Goal: Transaction & Acquisition: Book appointment/travel/reservation

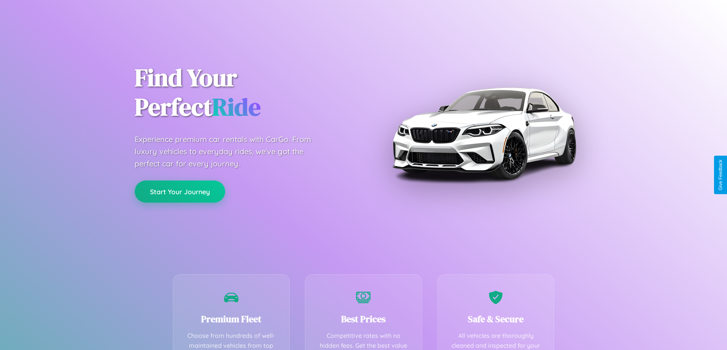
click at [180, 192] on button "Start Your Journey" at bounding box center [180, 192] width 90 height 22
click at [180, 191] on button "Start Your Journey" at bounding box center [180, 192] width 90 height 22
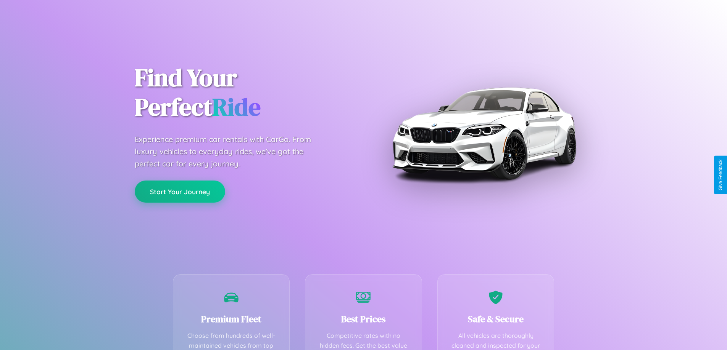
click at [180, 191] on button "Start Your Journey" at bounding box center [180, 192] width 90 height 22
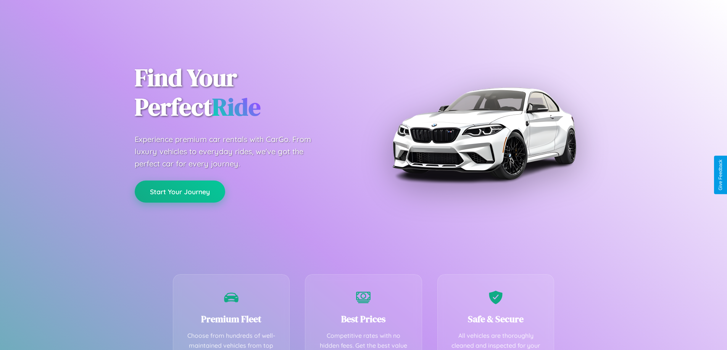
click at [180, 191] on button "Start Your Journey" at bounding box center [180, 192] width 90 height 22
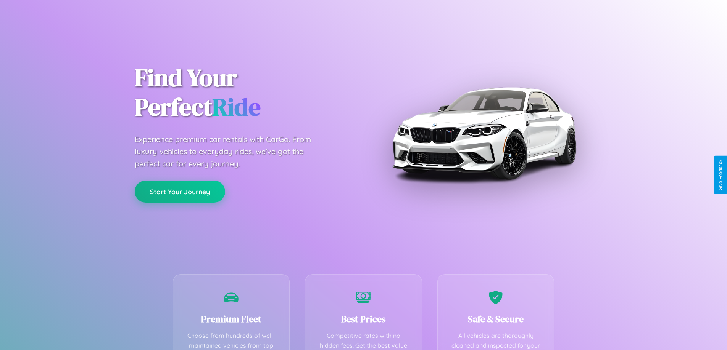
click at [180, 191] on button "Start Your Journey" at bounding box center [180, 192] width 90 height 22
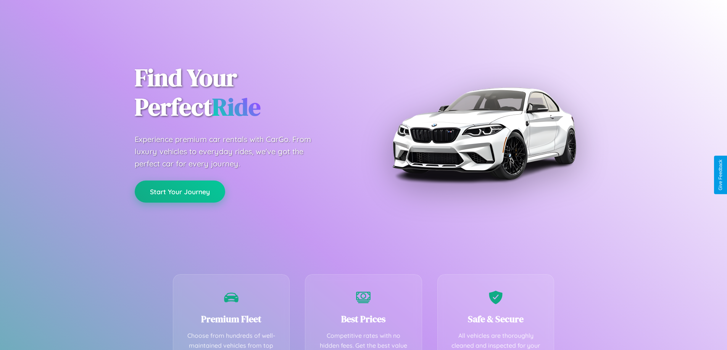
click at [180, 191] on button "Start Your Journey" at bounding box center [180, 192] width 90 height 22
